Goal: Task Accomplishment & Management: Manage account settings

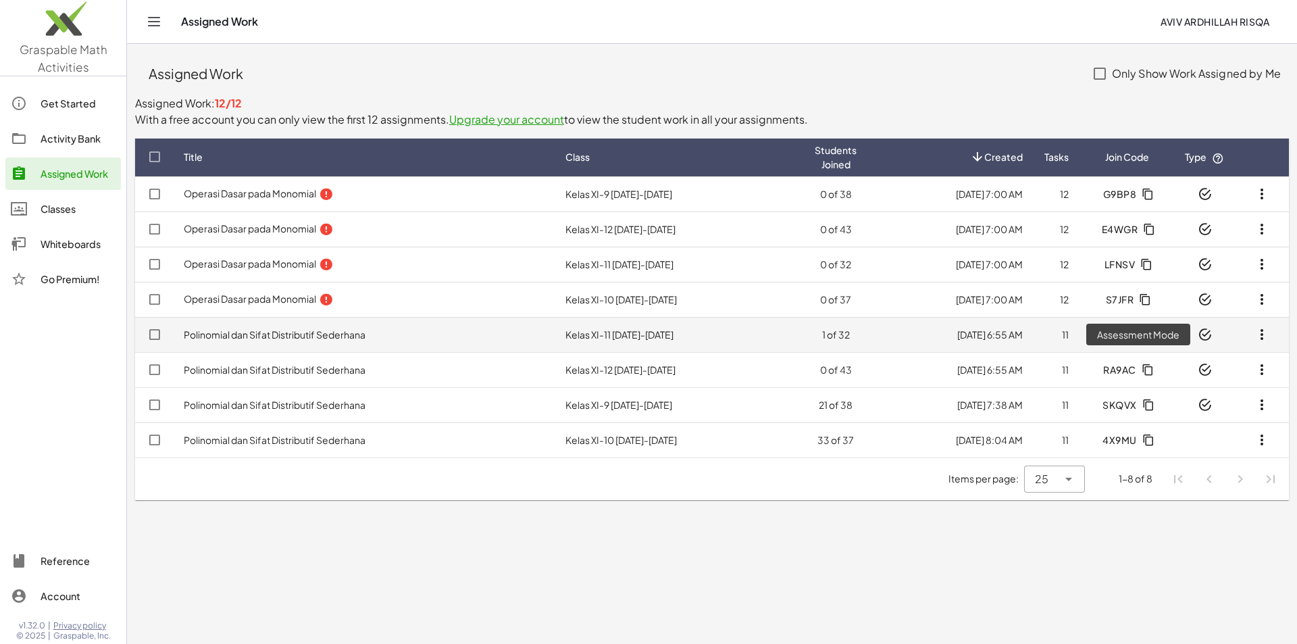
click at [1205, 332] on icon at bounding box center [1205, 335] width 14 height 14
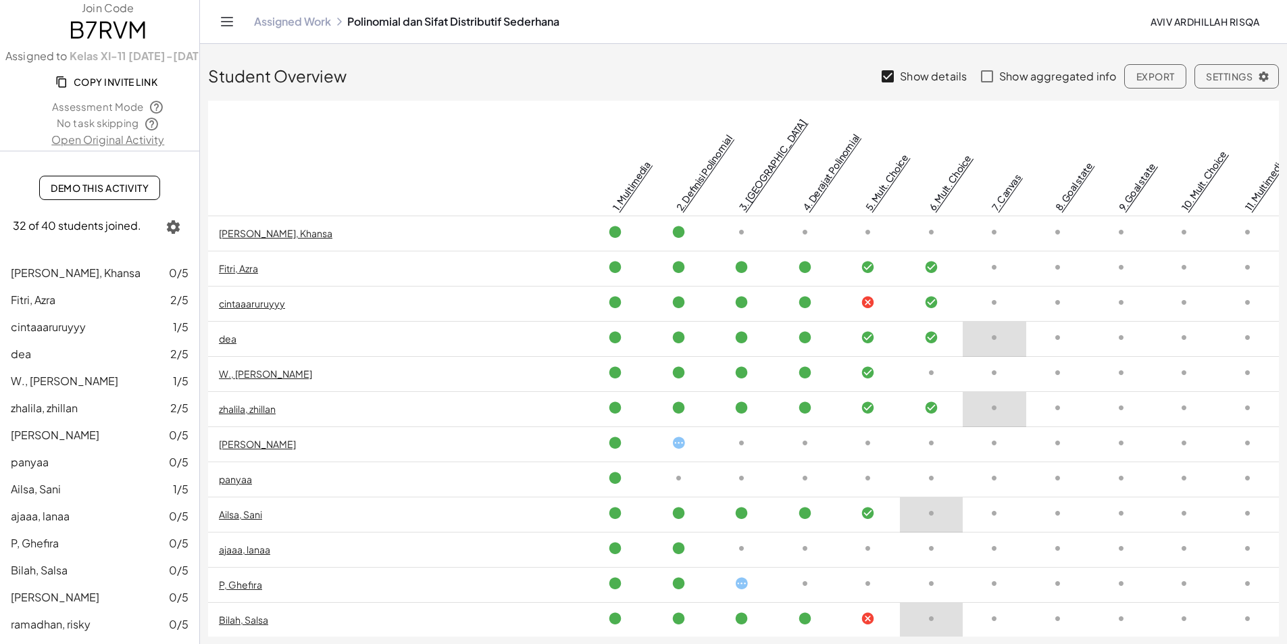
click at [1264, 79] on icon "button" at bounding box center [1264, 76] width 12 height 12
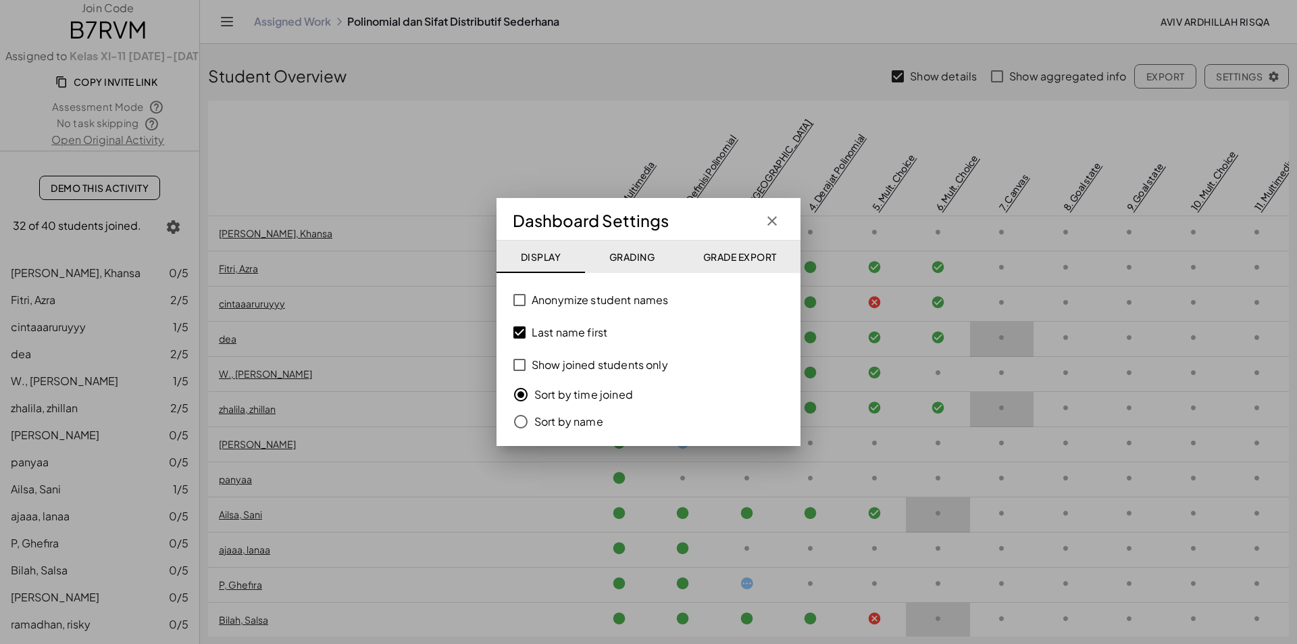
click at [692, 77] on div at bounding box center [648, 322] width 1297 height 644
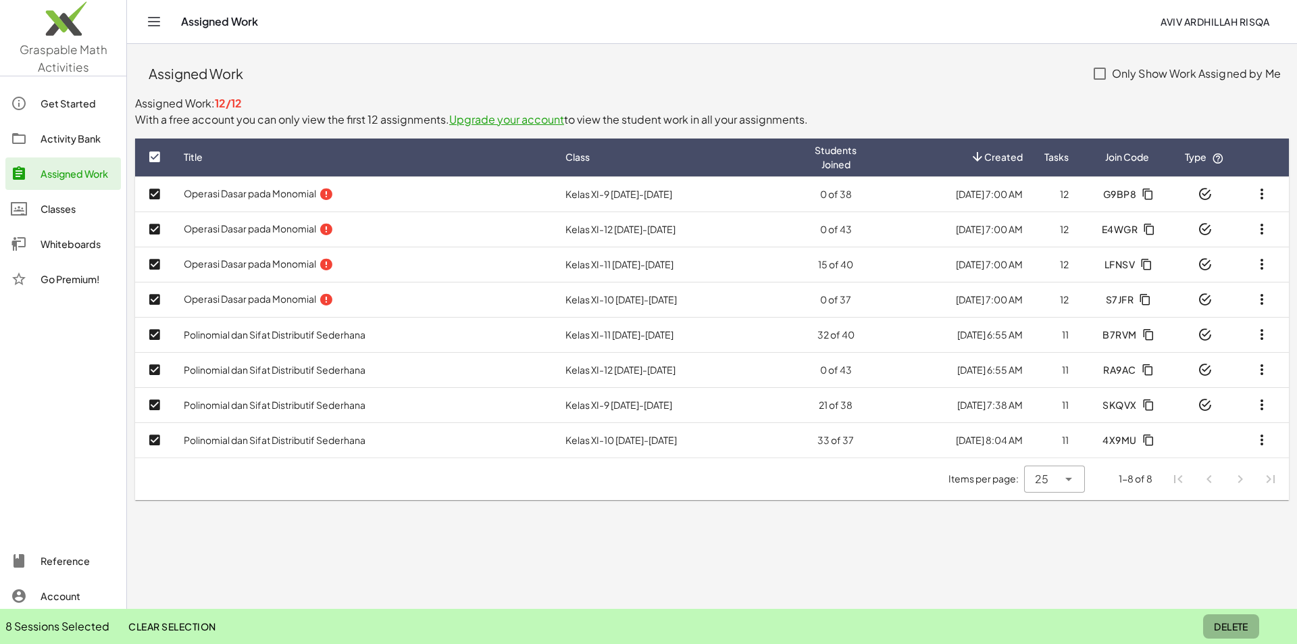
click at [1240, 627] on span "Delete" at bounding box center [1231, 626] width 34 height 12
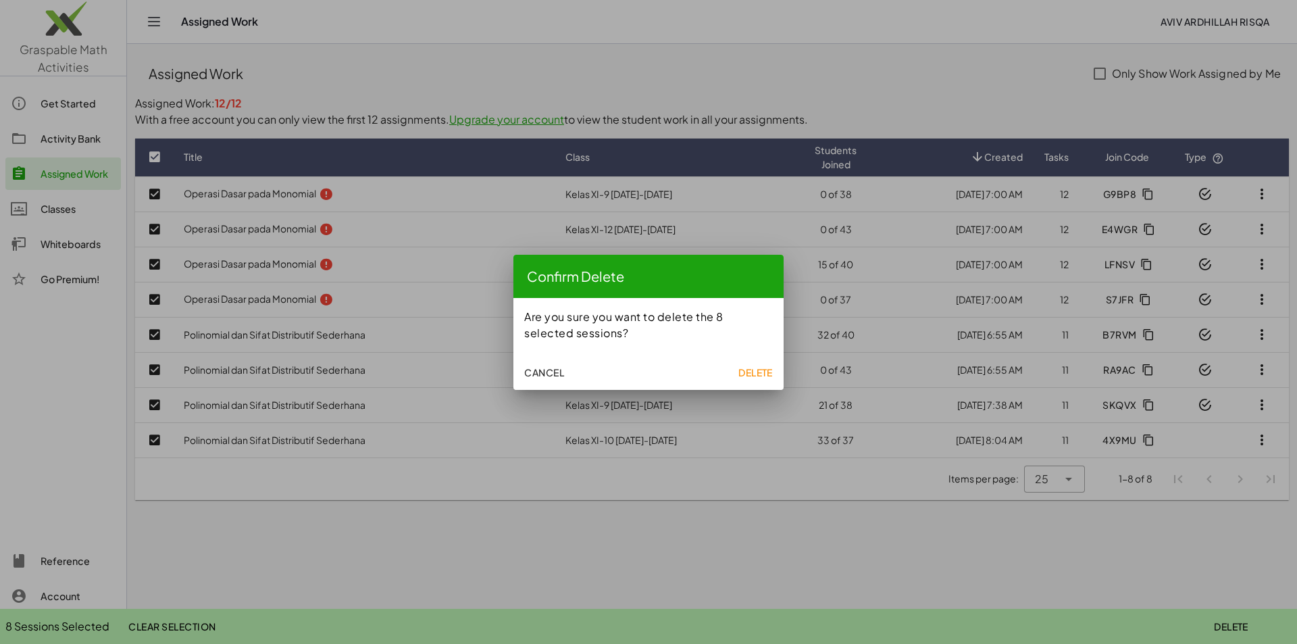
click at [760, 375] on span "Delete" at bounding box center [756, 372] width 34 height 12
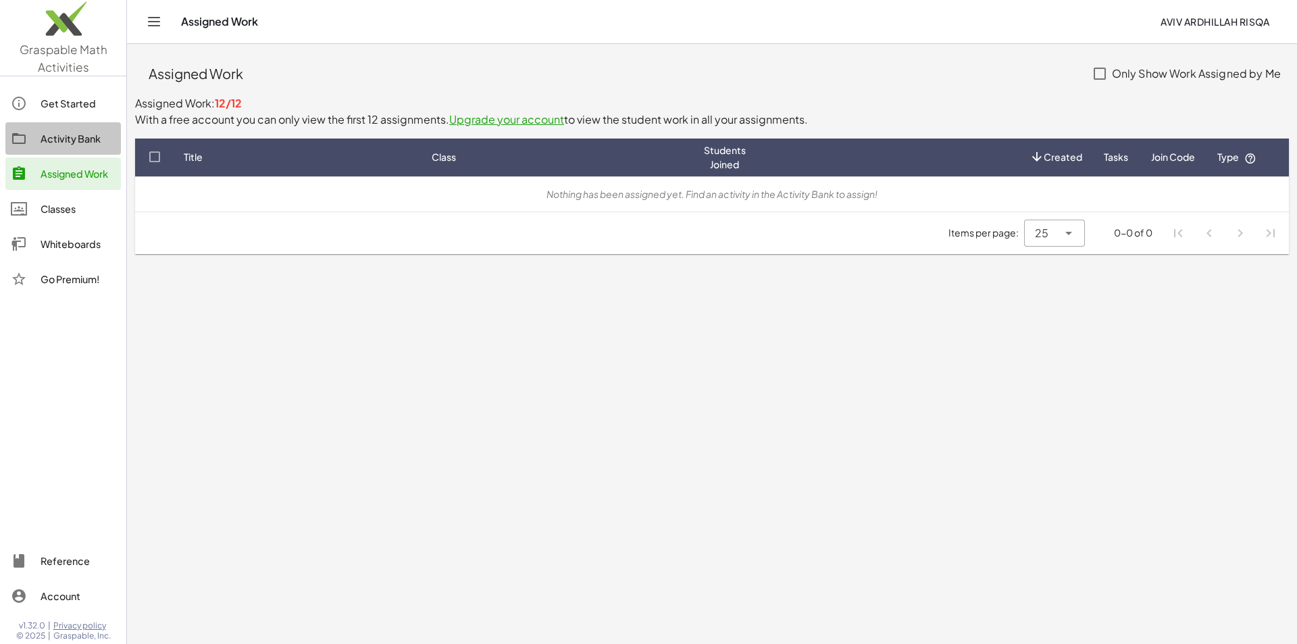
click at [70, 143] on div "Activity Bank" at bounding box center [78, 138] width 75 height 16
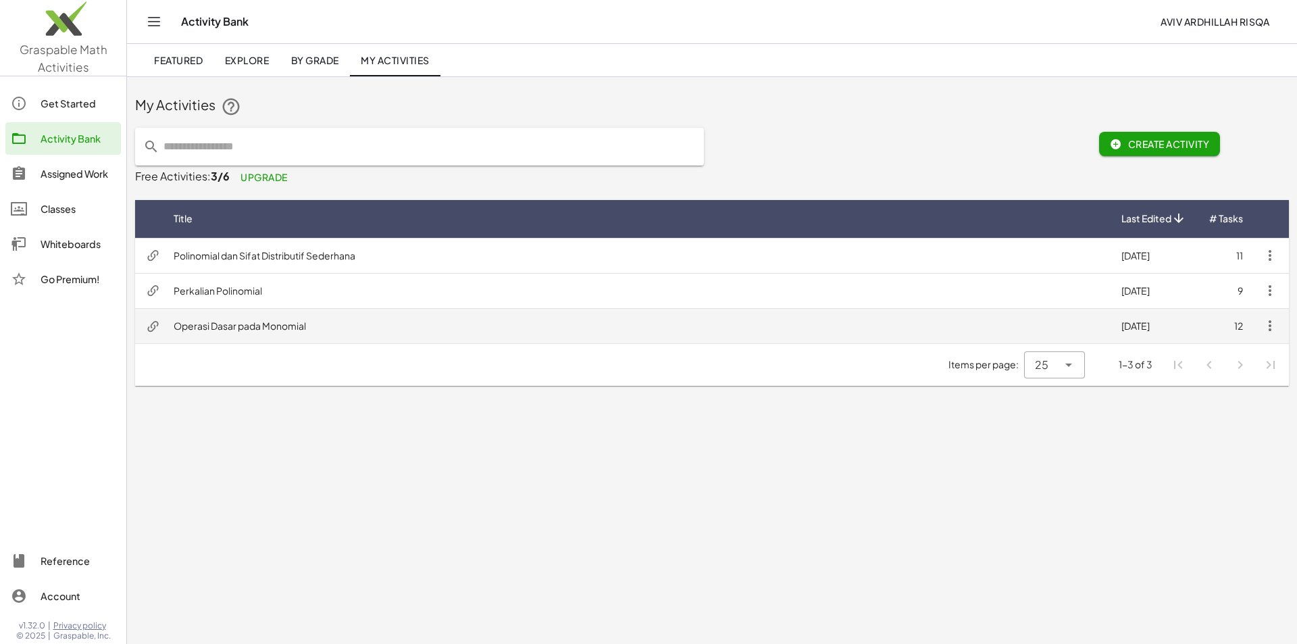
click at [251, 327] on td "Operasi Dasar pada Monomial" at bounding box center [637, 325] width 948 height 35
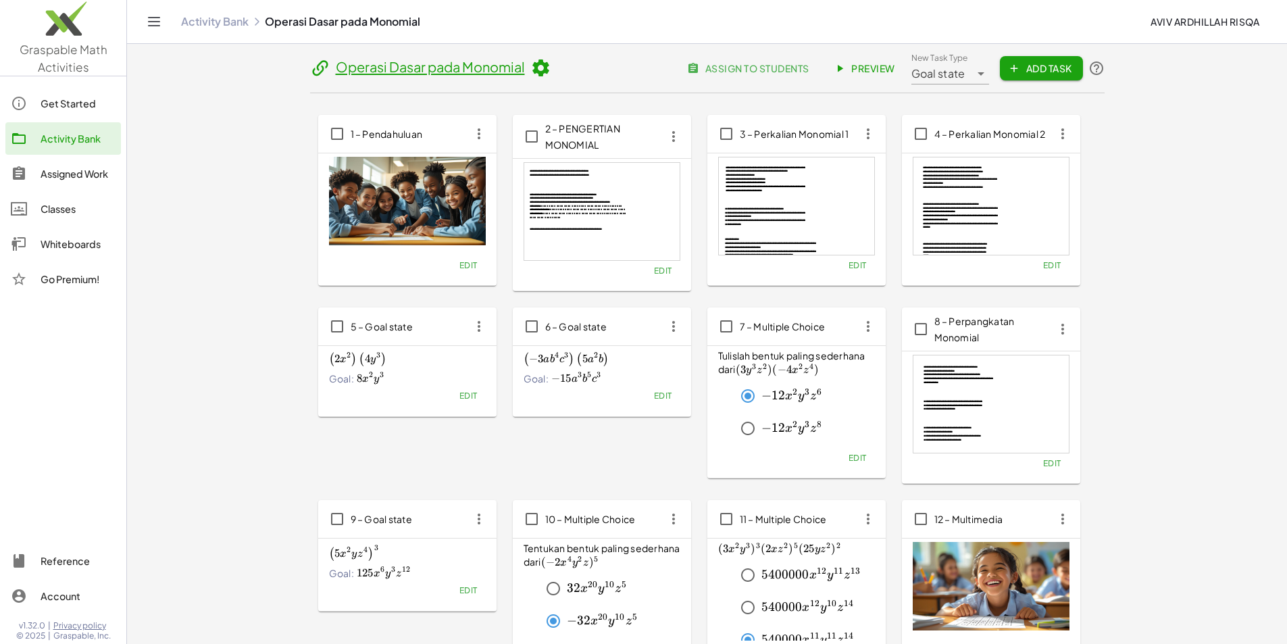
click at [809, 68] on span "assign to students" at bounding box center [749, 68] width 119 height 12
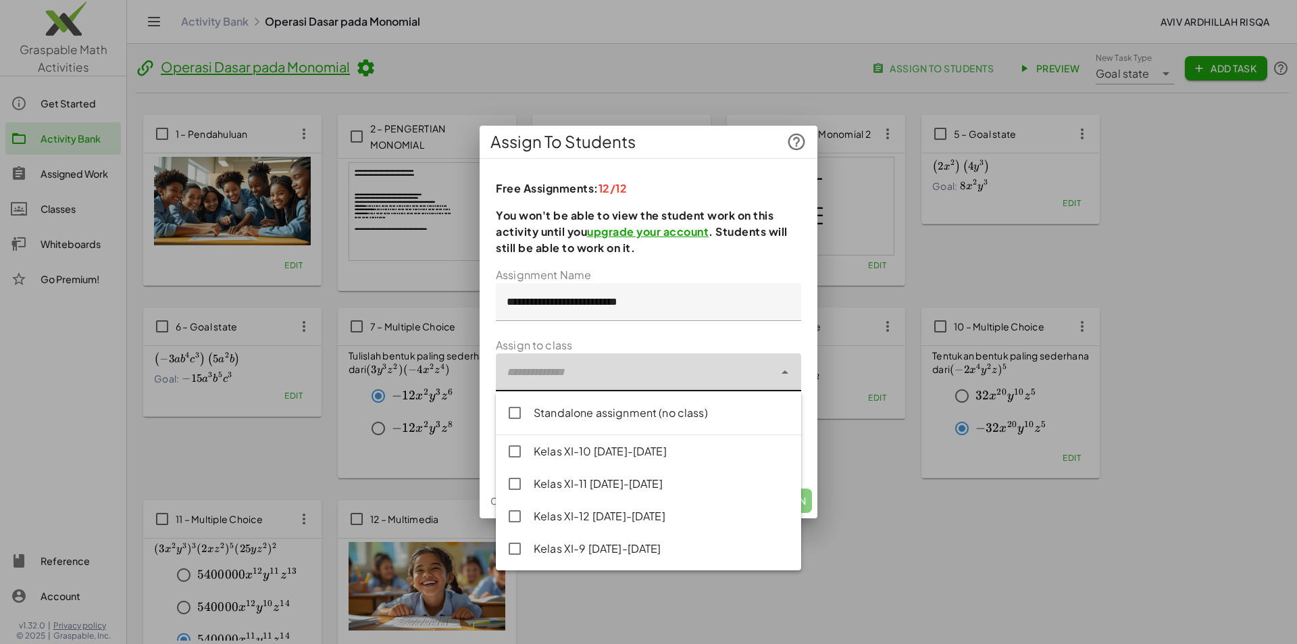
click at [603, 366] on div at bounding box center [635, 372] width 278 height 38
click at [586, 452] on div "Kelas XI-10 [DATE]-[DATE]" at bounding box center [662, 451] width 257 height 16
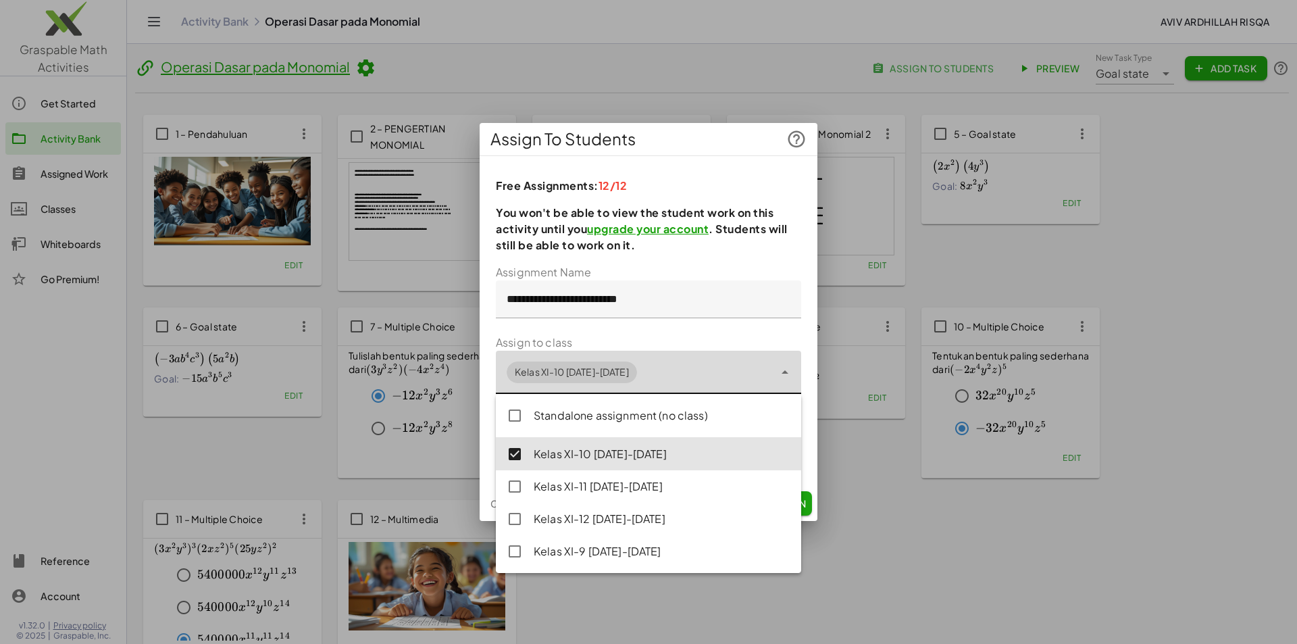
click at [584, 482] on div "Kelas XI-11 [DATE]-[DATE]" at bounding box center [662, 486] width 257 height 16
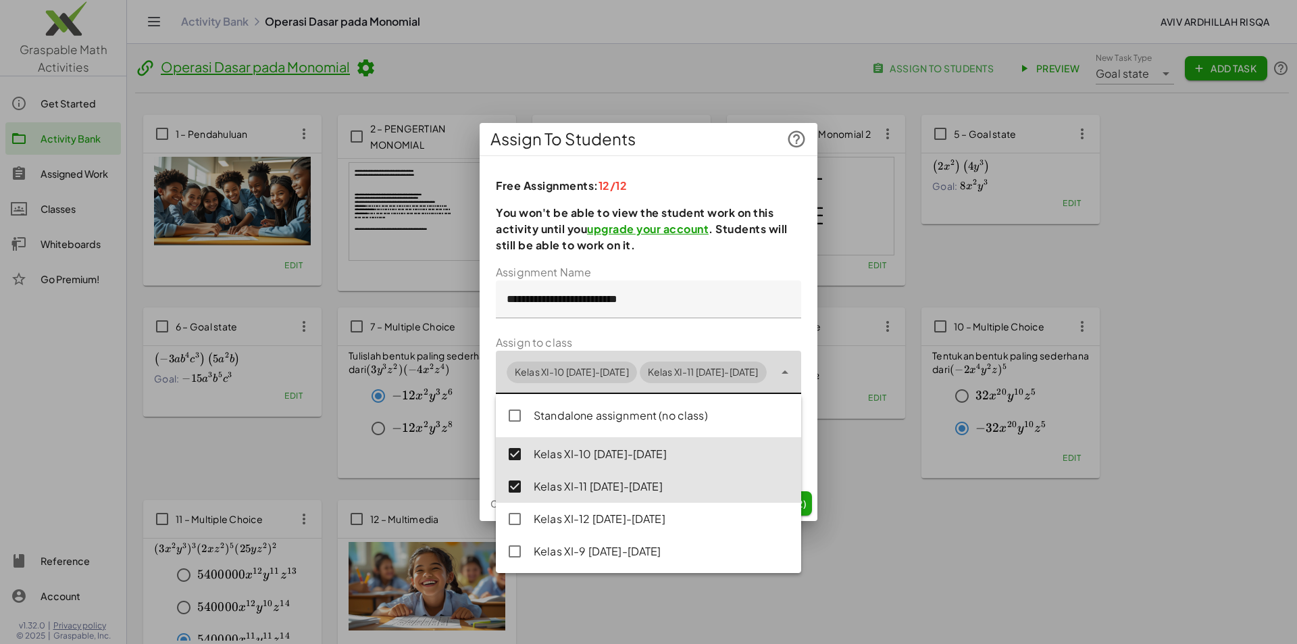
click at [579, 518] on div "Kelas XI-12 [DATE]-[DATE]" at bounding box center [662, 519] width 257 height 16
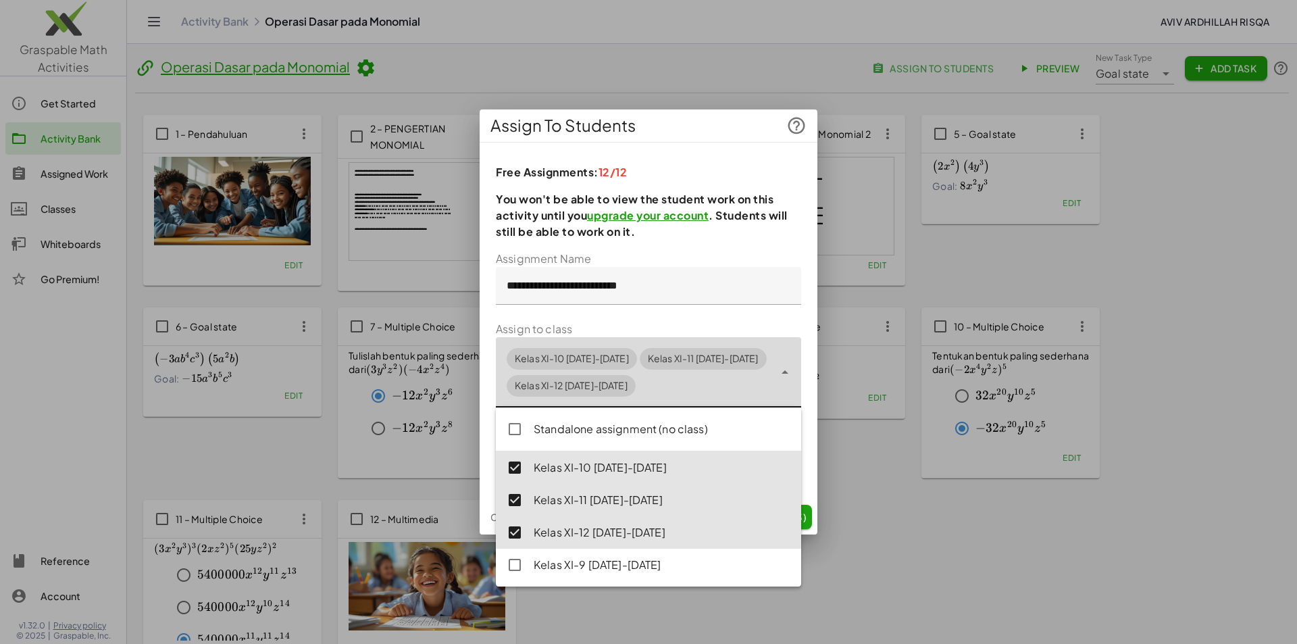
click at [584, 562] on div "Kelas XI-9 [DATE]-[DATE]" at bounding box center [662, 565] width 257 height 16
type input "**********"
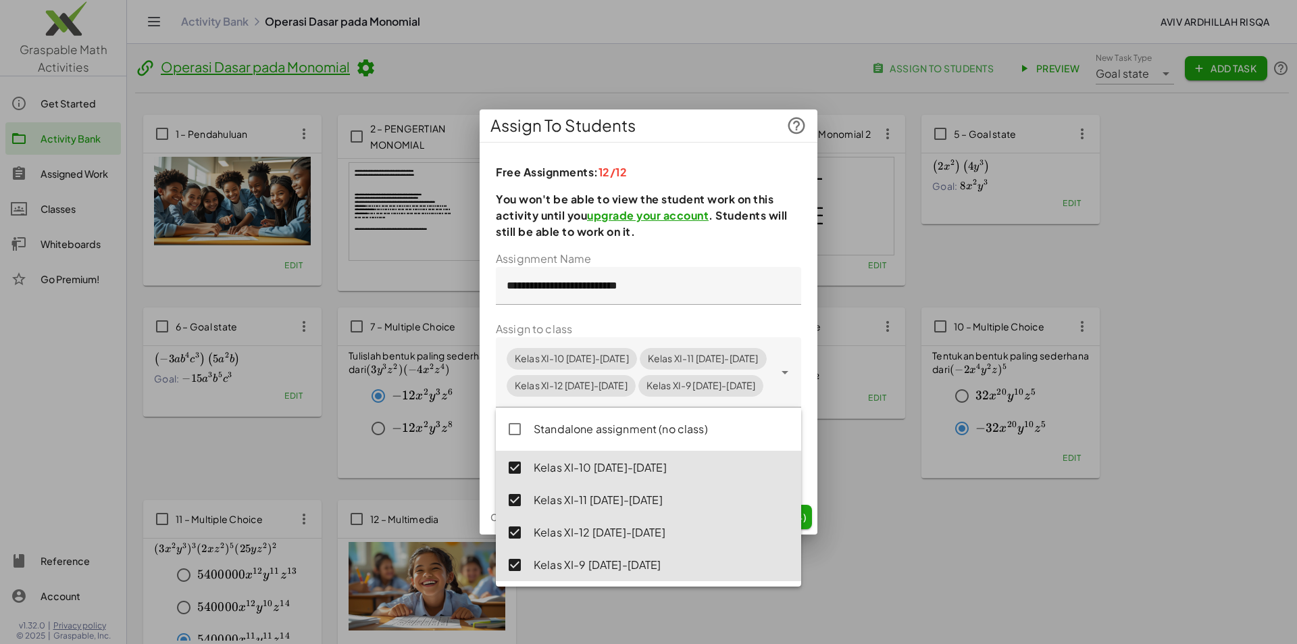
click at [739, 231] on p "You won't be able to view the student work on this activity until you upgrade y…" at bounding box center [648, 215] width 305 height 49
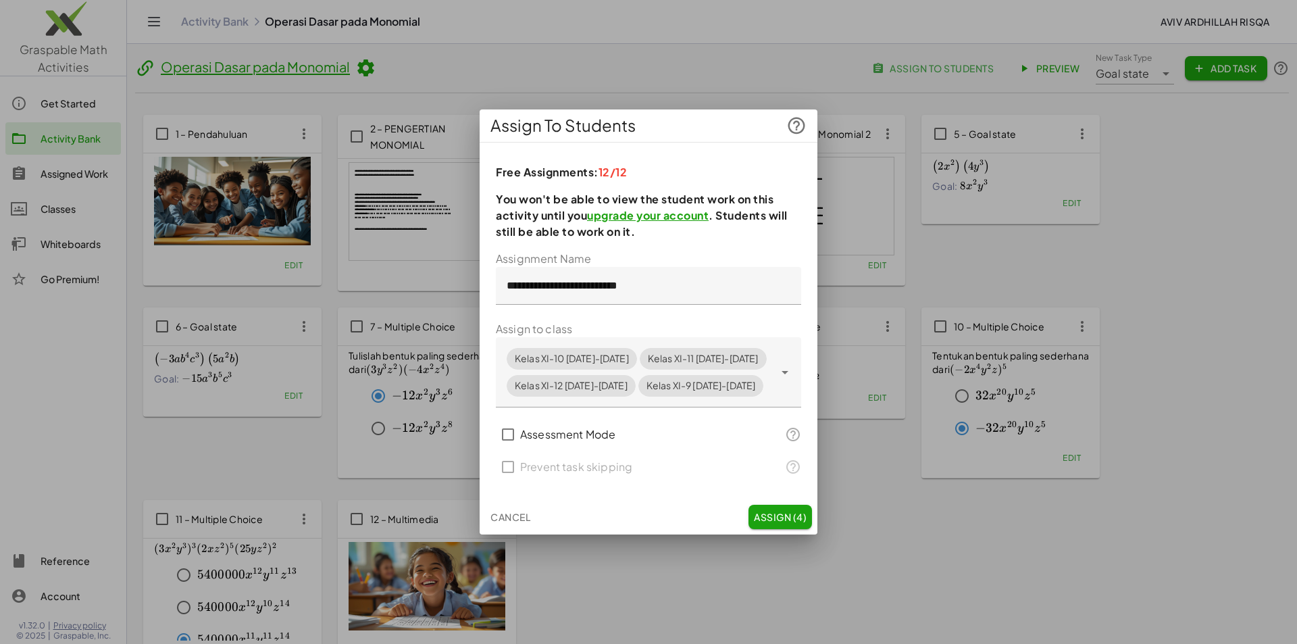
click at [784, 514] on span "Assign (4)" at bounding box center [780, 517] width 53 height 12
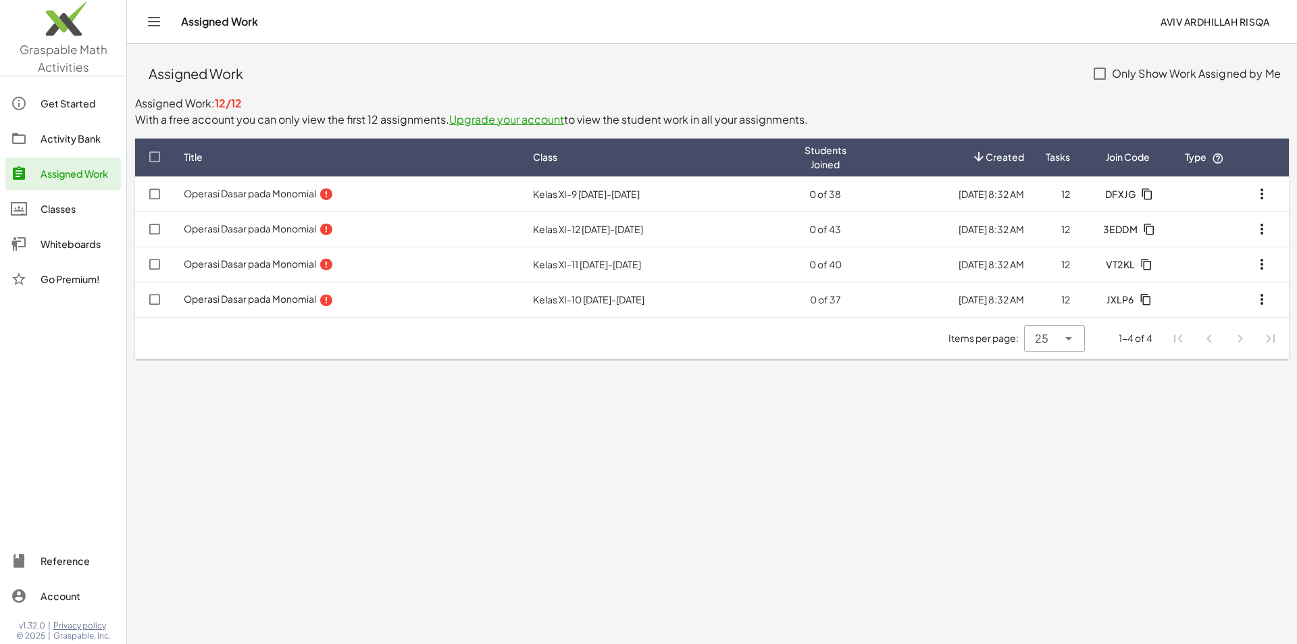
click at [58, 139] on div "Activity Bank" at bounding box center [78, 138] width 75 height 16
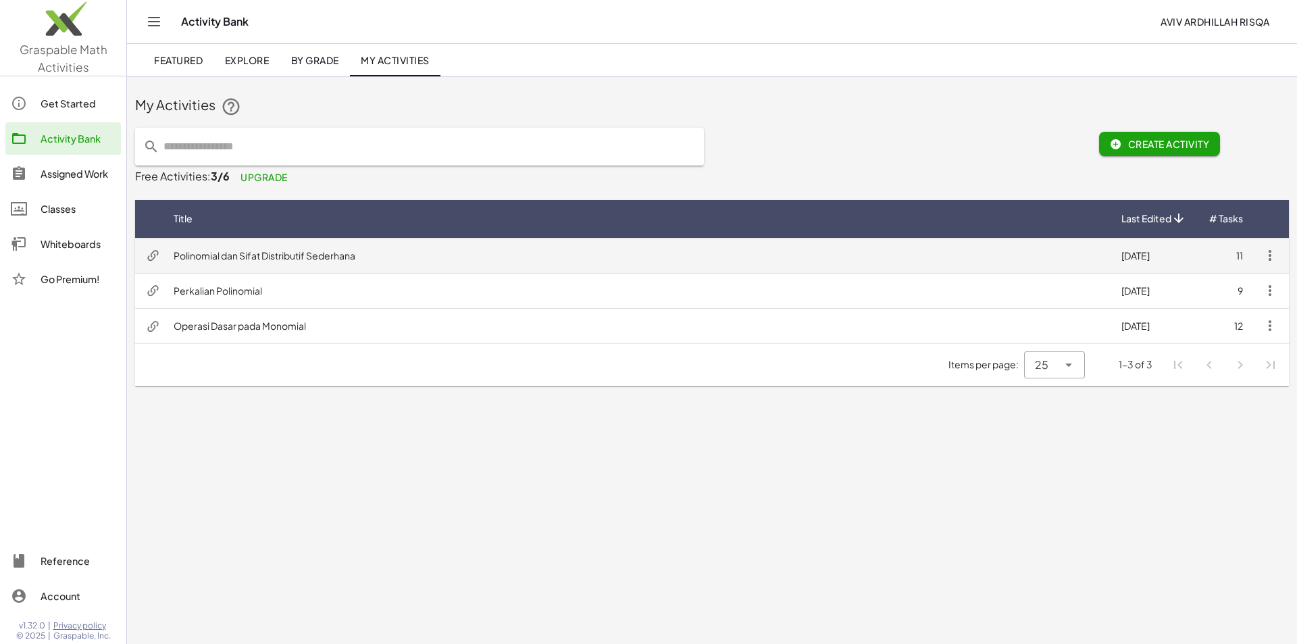
click at [233, 255] on td "Polinomial dan Sifat Distributif Sederhana" at bounding box center [637, 255] width 948 height 35
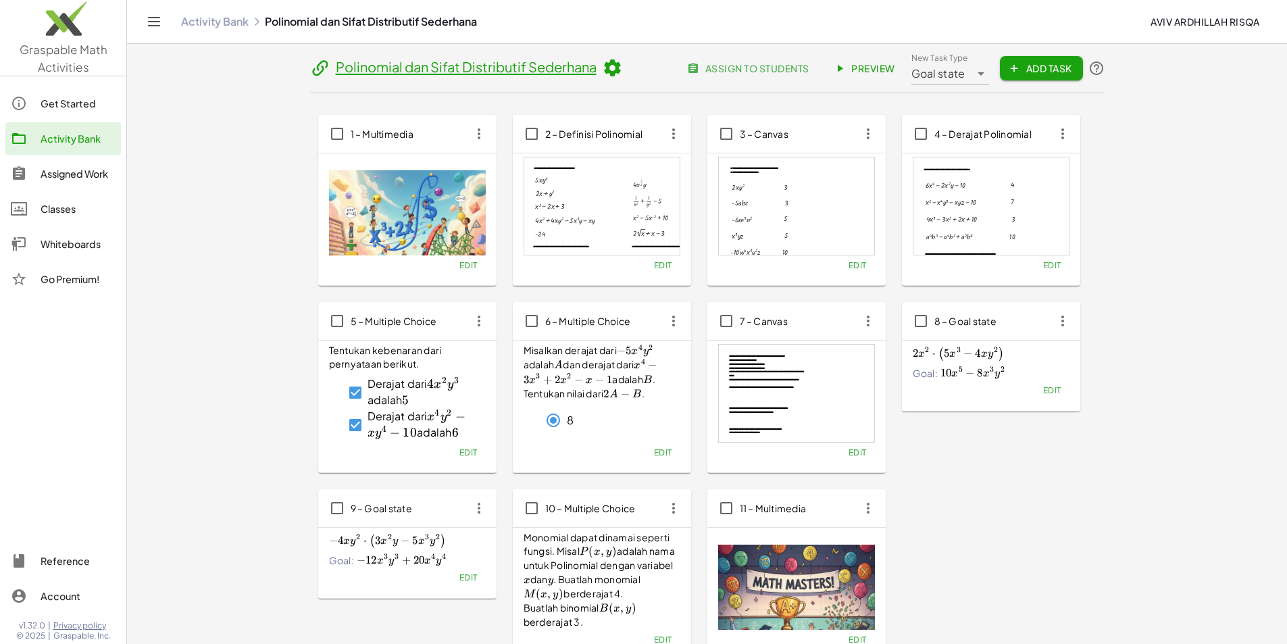
click at [809, 66] on span "assign to students" at bounding box center [749, 68] width 119 height 12
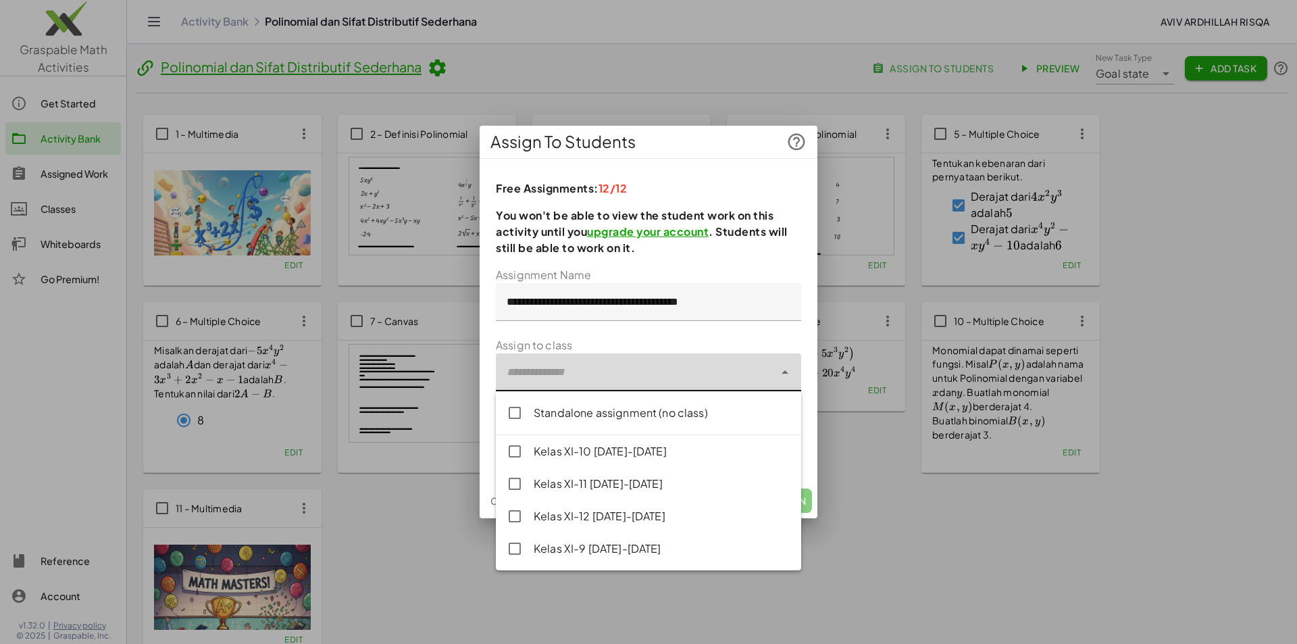
click at [702, 374] on div at bounding box center [635, 372] width 278 height 38
click at [630, 455] on div "Kelas XI-10 [DATE]-[DATE]" at bounding box center [662, 451] width 257 height 16
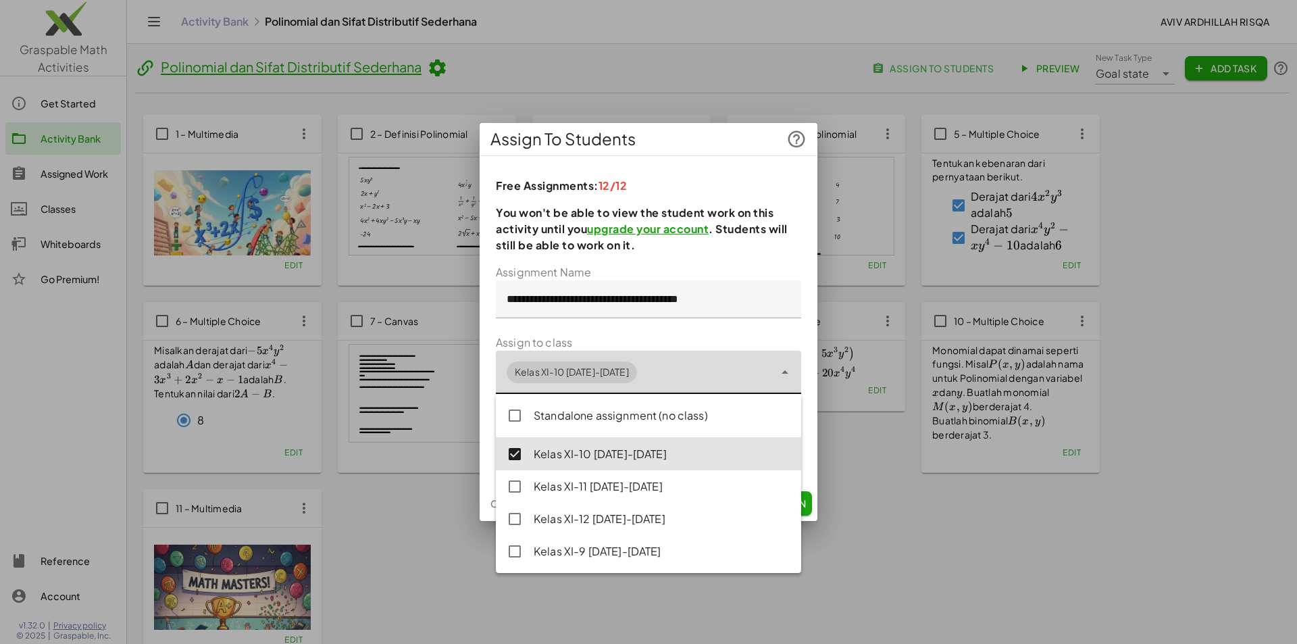
click at [624, 490] on div "Kelas XI-11 [DATE]-[DATE]" at bounding box center [662, 486] width 257 height 16
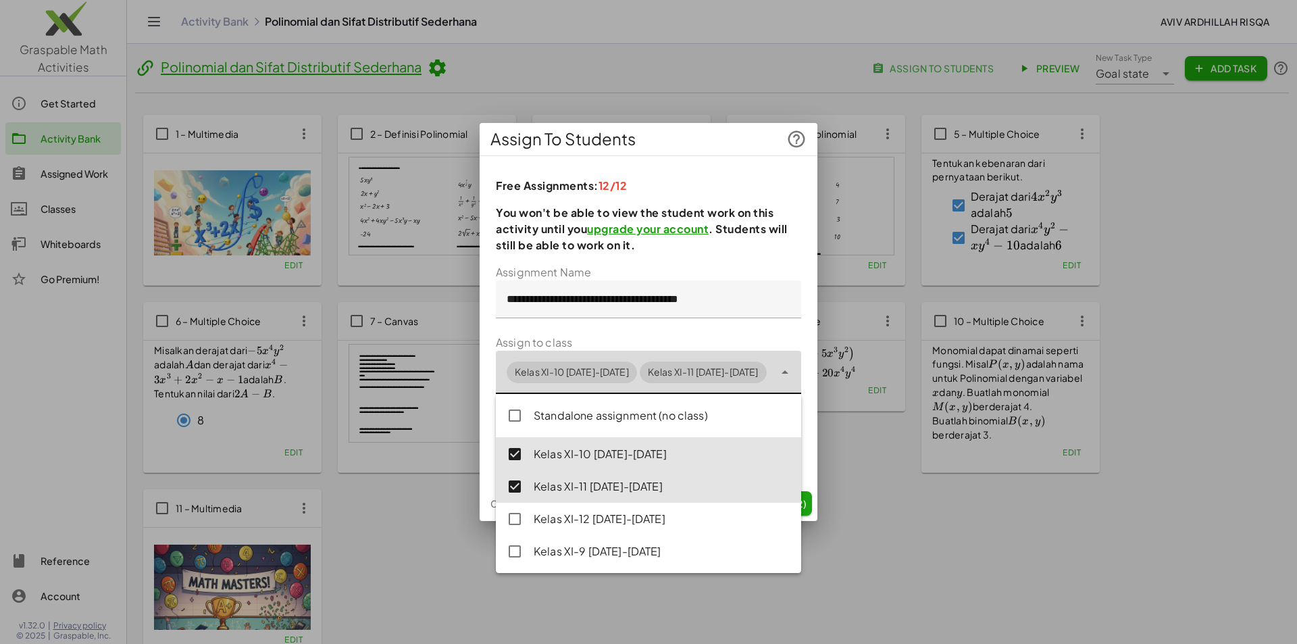
click at [618, 518] on div "Kelas XI-12 [DATE]-[DATE]" at bounding box center [662, 519] width 257 height 16
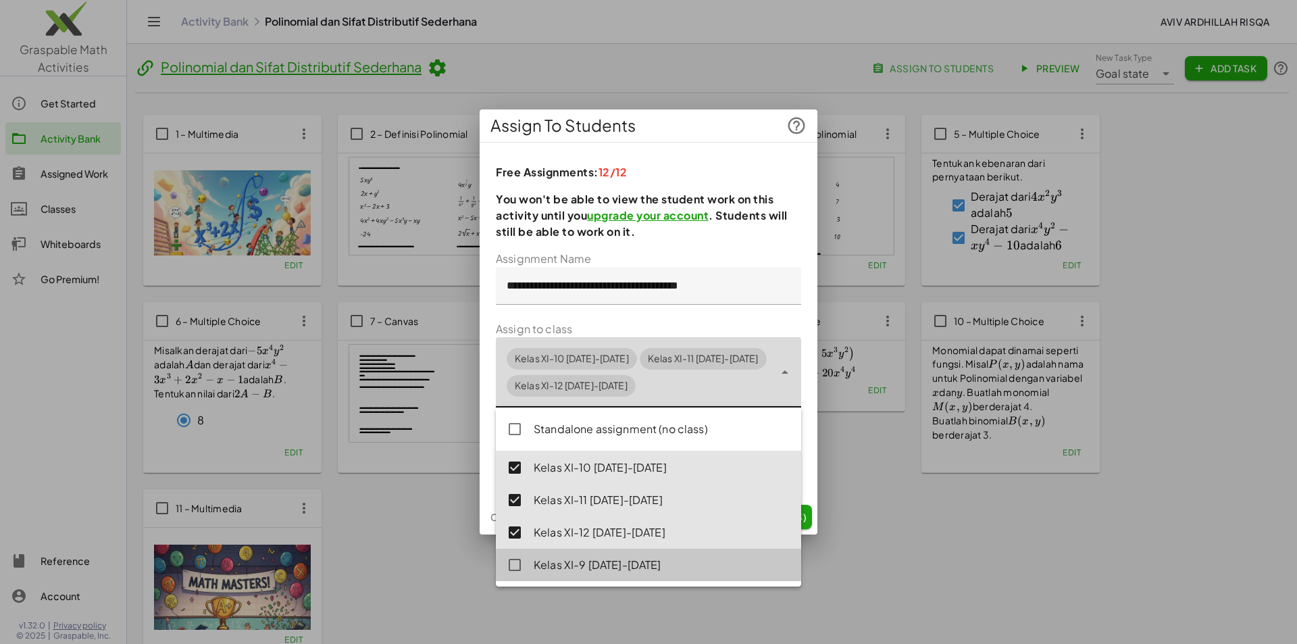
click at [611, 562] on div "Kelas XI-9 [DATE]-[DATE]" at bounding box center [662, 565] width 257 height 16
type input "**********"
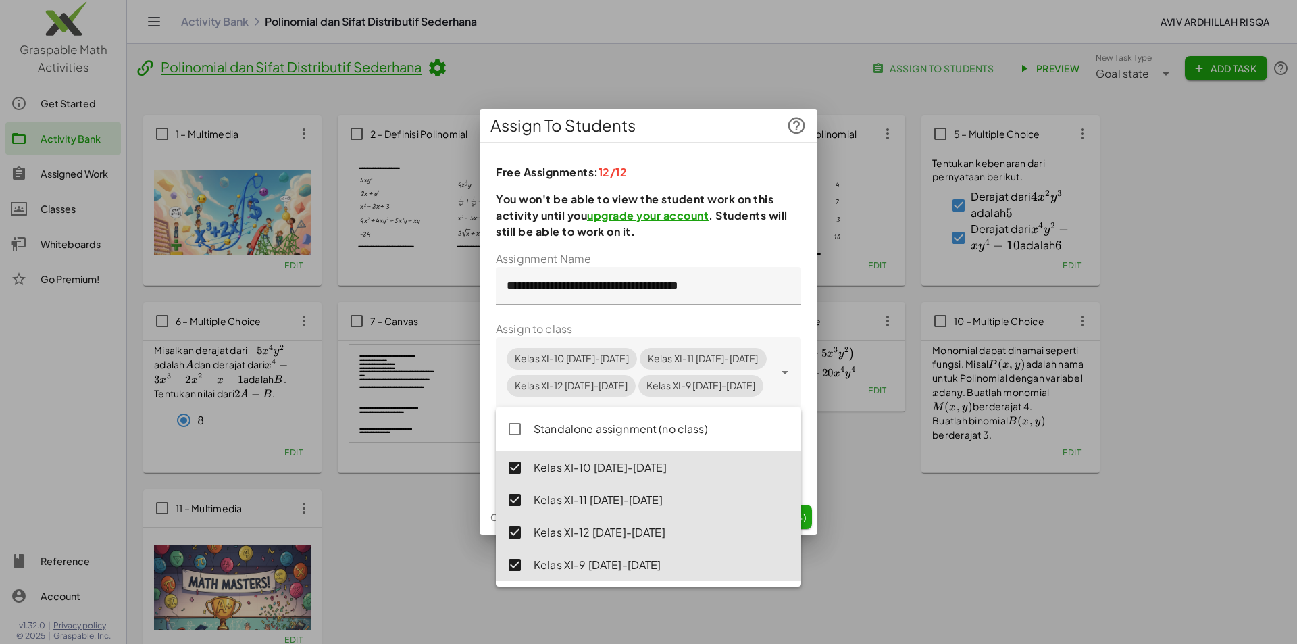
click at [759, 253] on form "**********" at bounding box center [648, 367] width 305 height 232
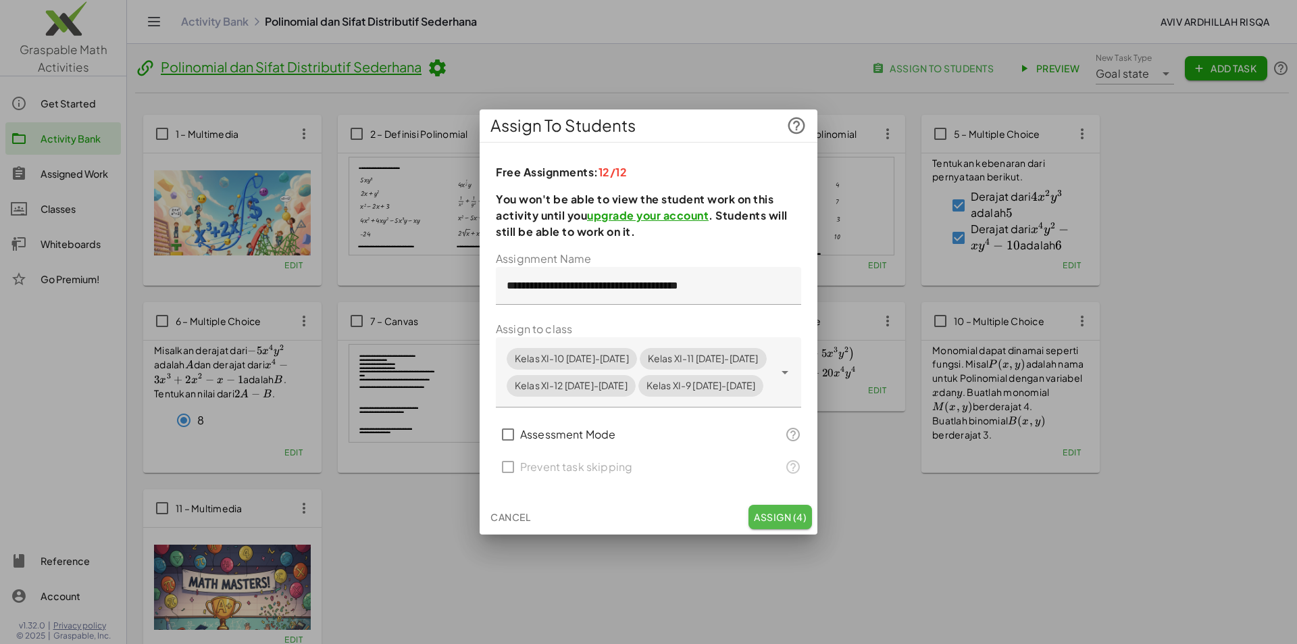
click at [771, 511] on span "Assign (4)" at bounding box center [780, 517] width 53 height 12
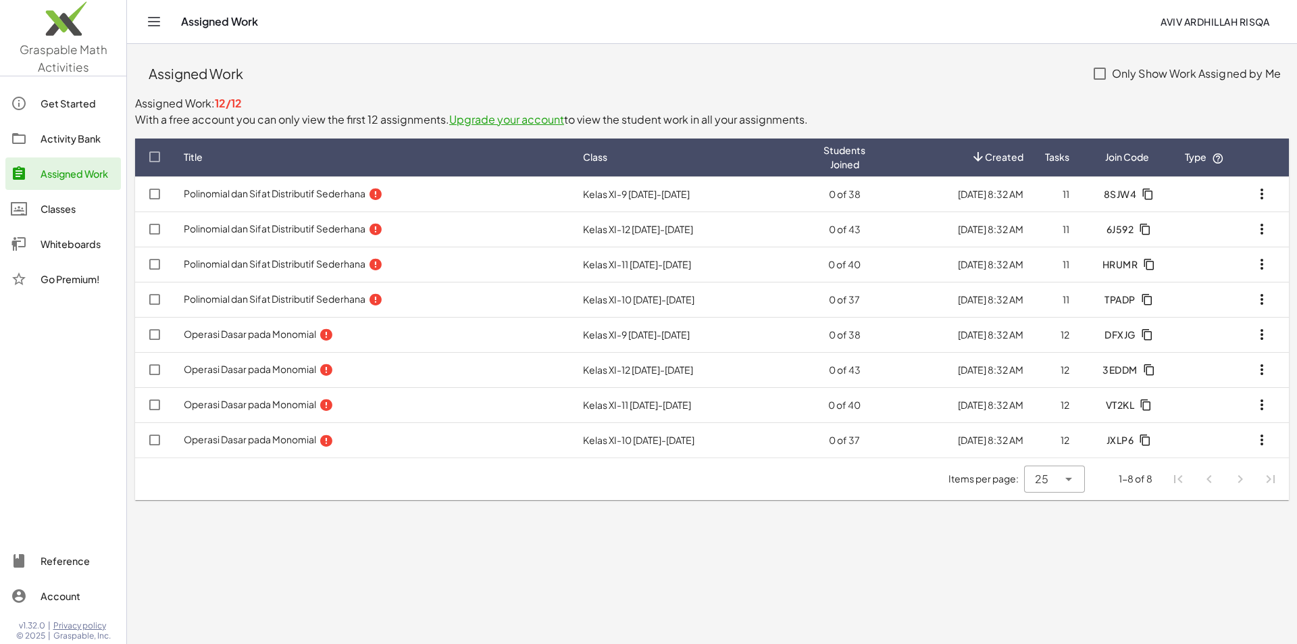
click at [63, 141] on div "Activity Bank" at bounding box center [78, 138] width 75 height 16
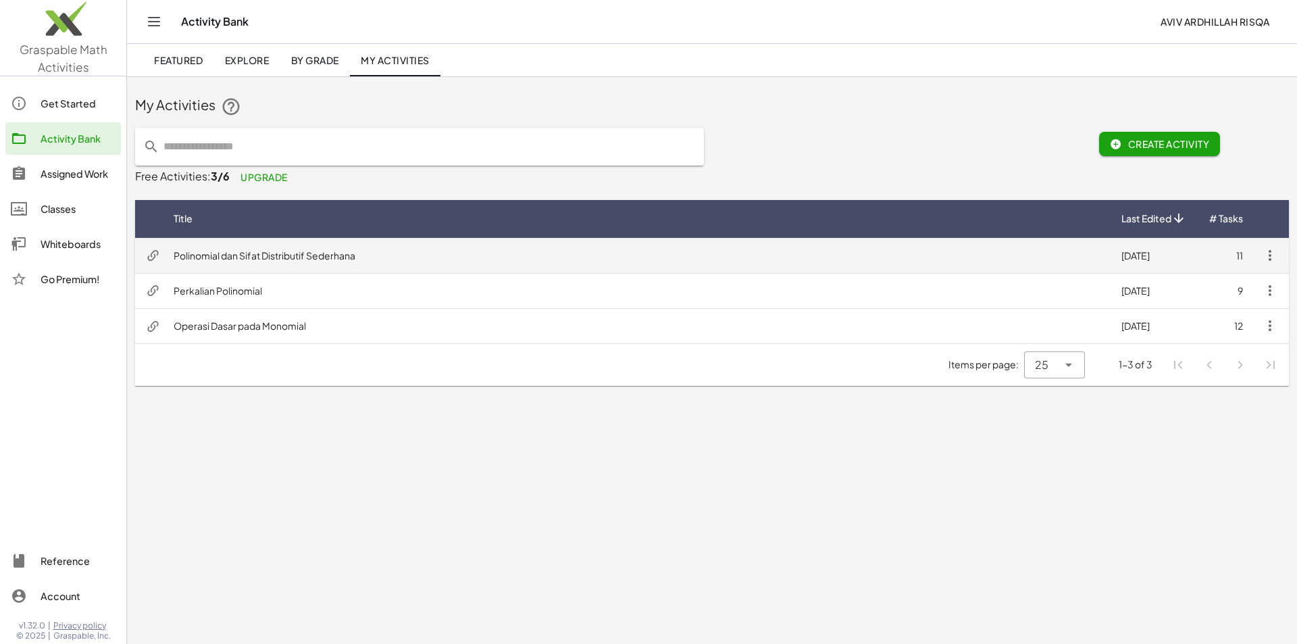
click at [272, 253] on td "Polinomial dan Sifat Distributif Sederhana" at bounding box center [637, 255] width 948 height 35
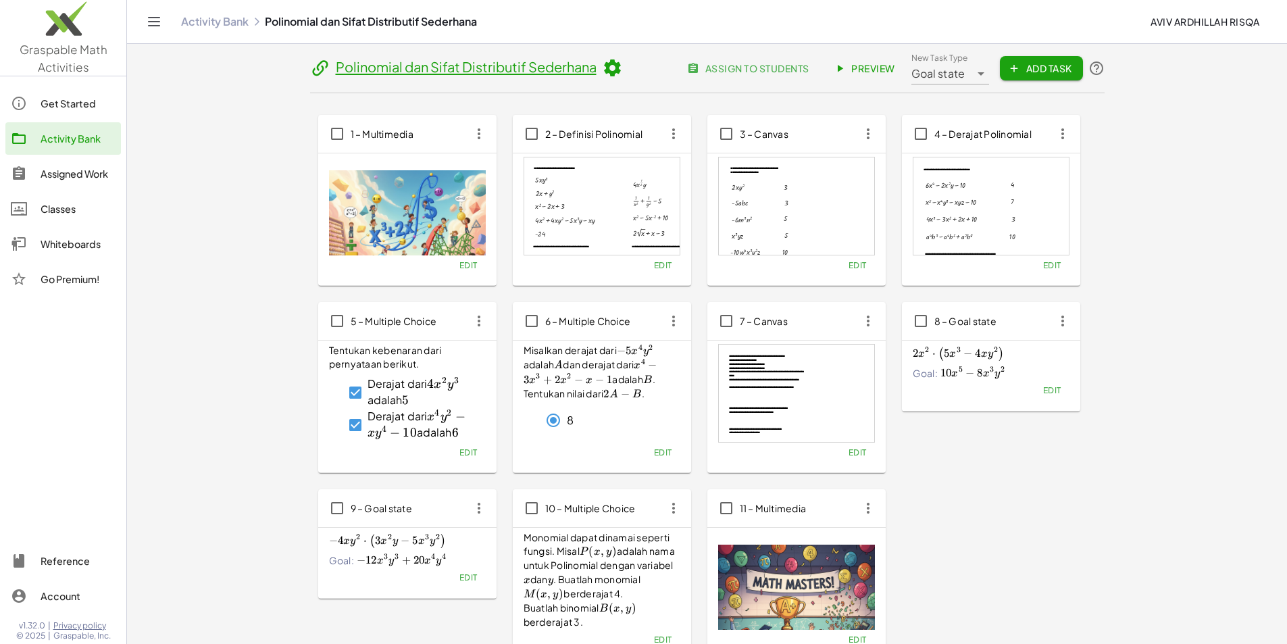
click at [719, 411] on div at bounding box center [796, 393] width 155 height 97
click at [848, 449] on span "Edit" at bounding box center [857, 452] width 18 height 10
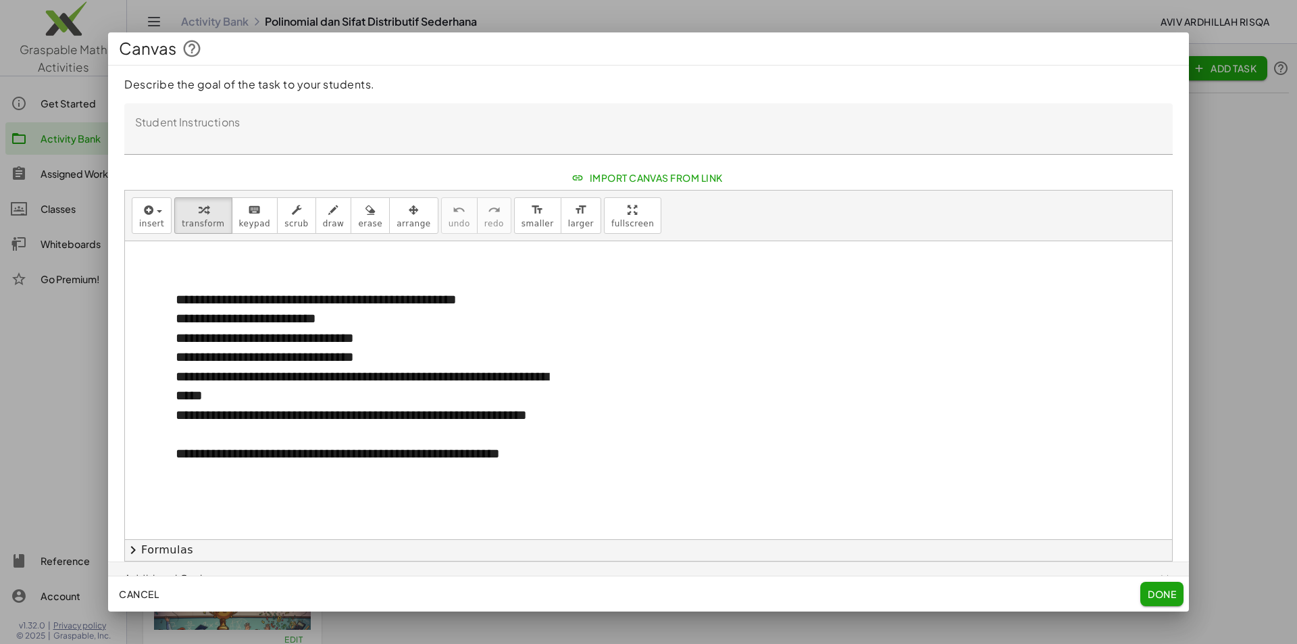
click at [1166, 592] on span "Done" at bounding box center [1162, 594] width 28 height 12
